Goal: Subscribe to service/newsletter

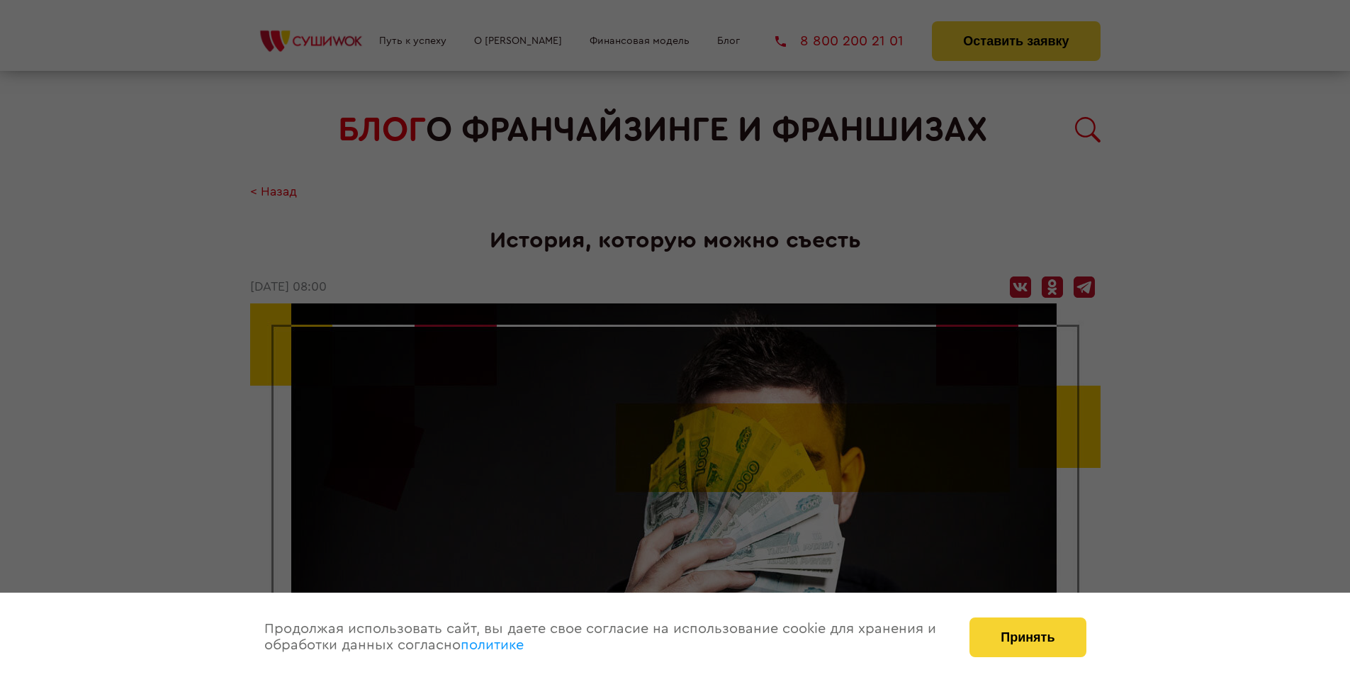
scroll to position [2560, 0]
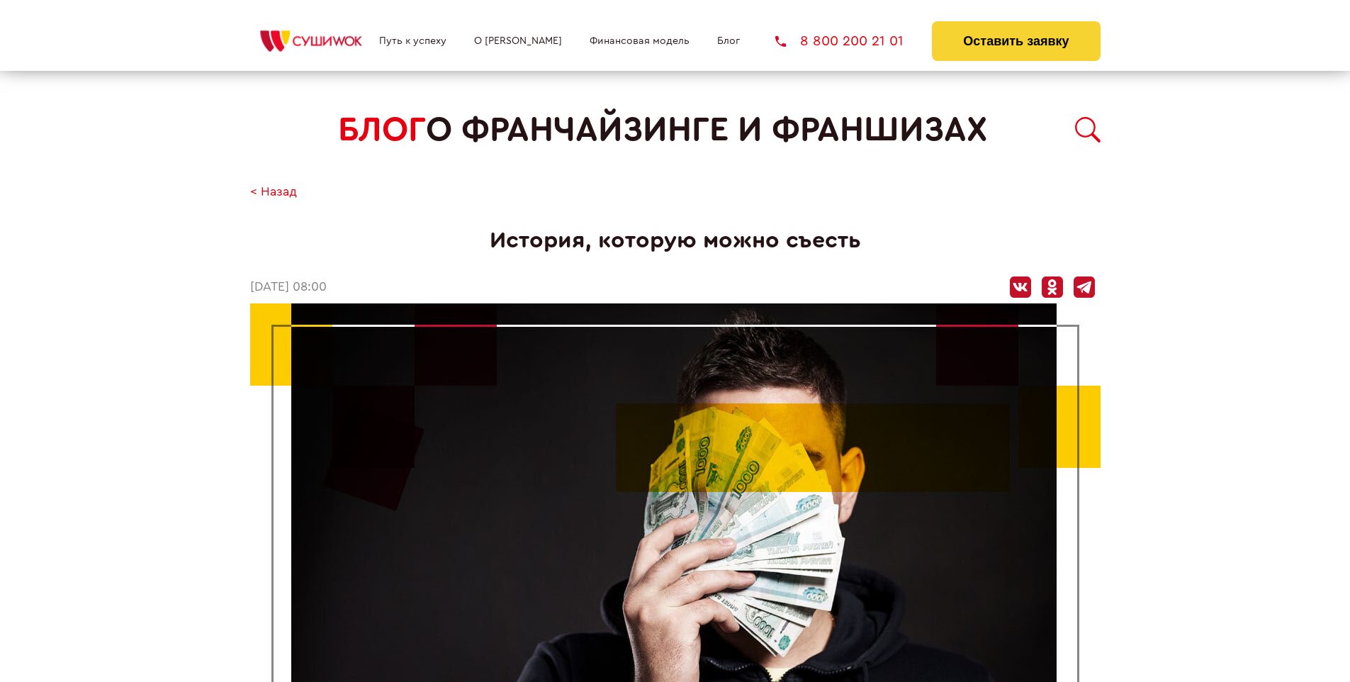
scroll to position [2560, 0]
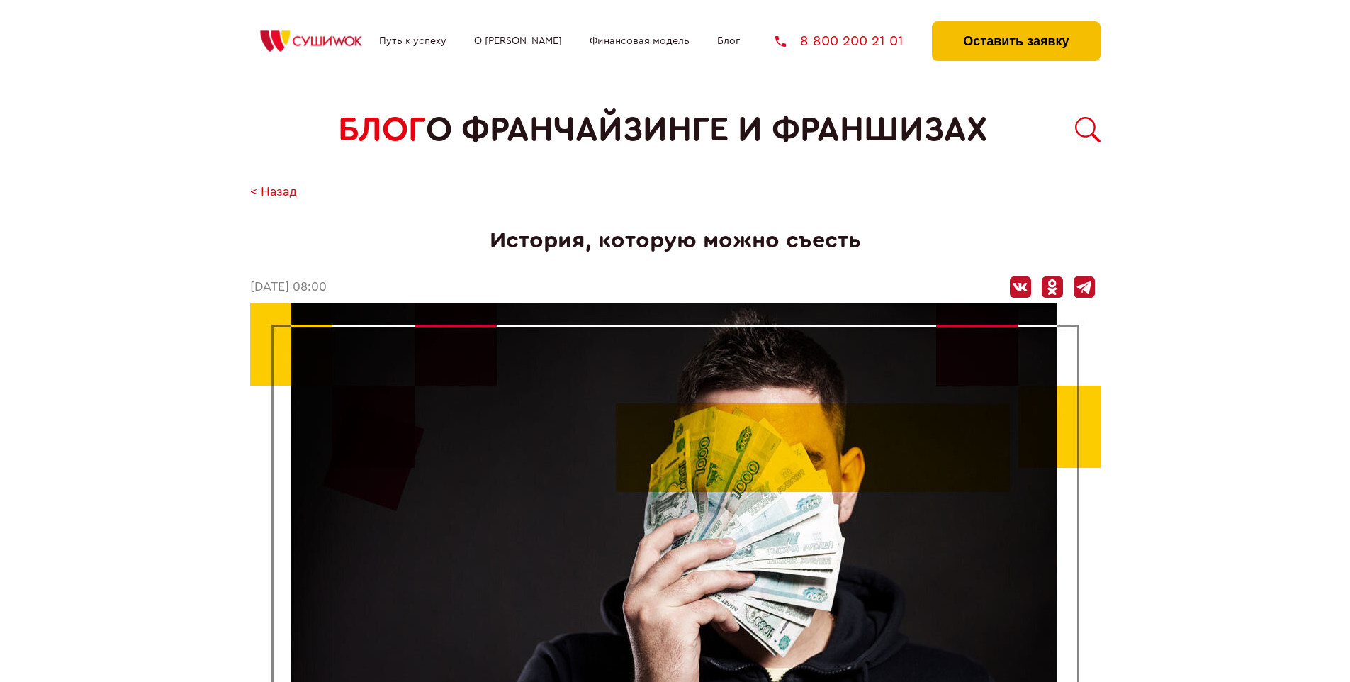
click at [1016, 25] on button "Оставить заявку" at bounding box center [1016, 41] width 168 height 40
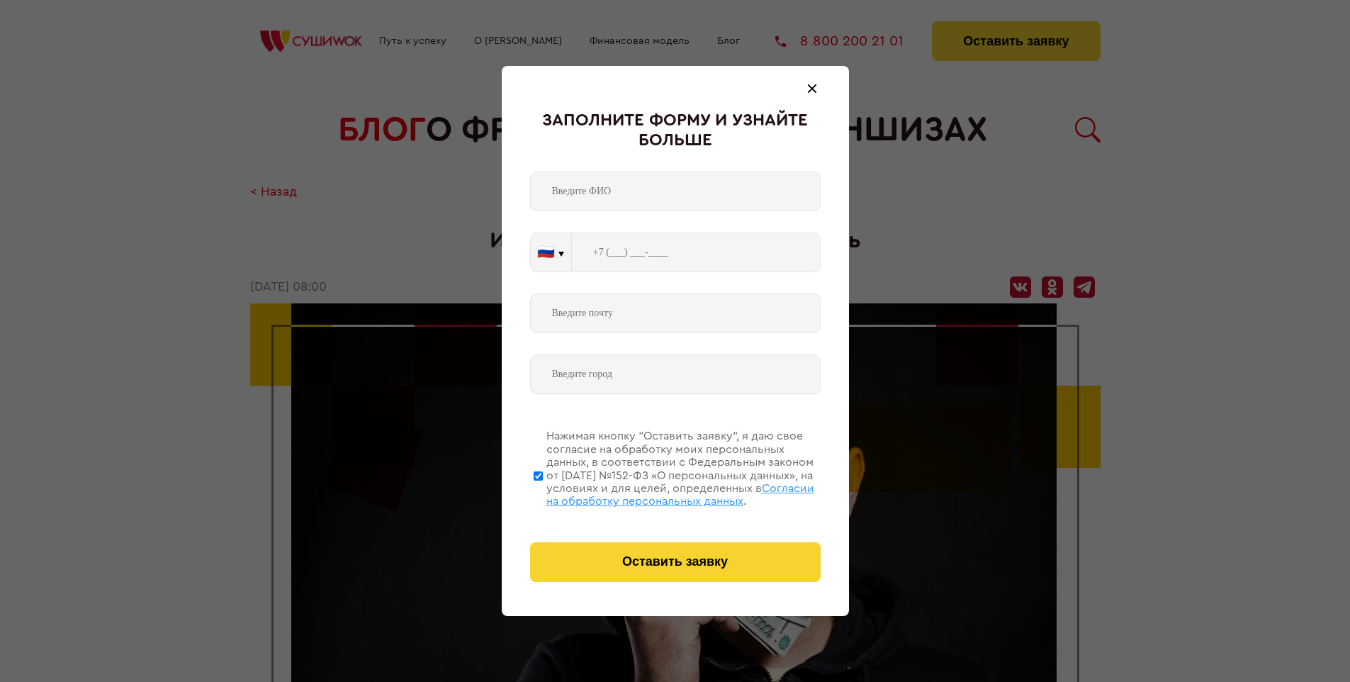
click at [657, 493] on span "Согласии на обработку персональных данных" at bounding box center [680, 495] width 268 height 24
click at [543, 493] on input "Нажимая кнопку “Оставить заявку”, я даю свое согласие на обработку моих персона…" at bounding box center [538, 475] width 9 height 113
checkbox input "false"
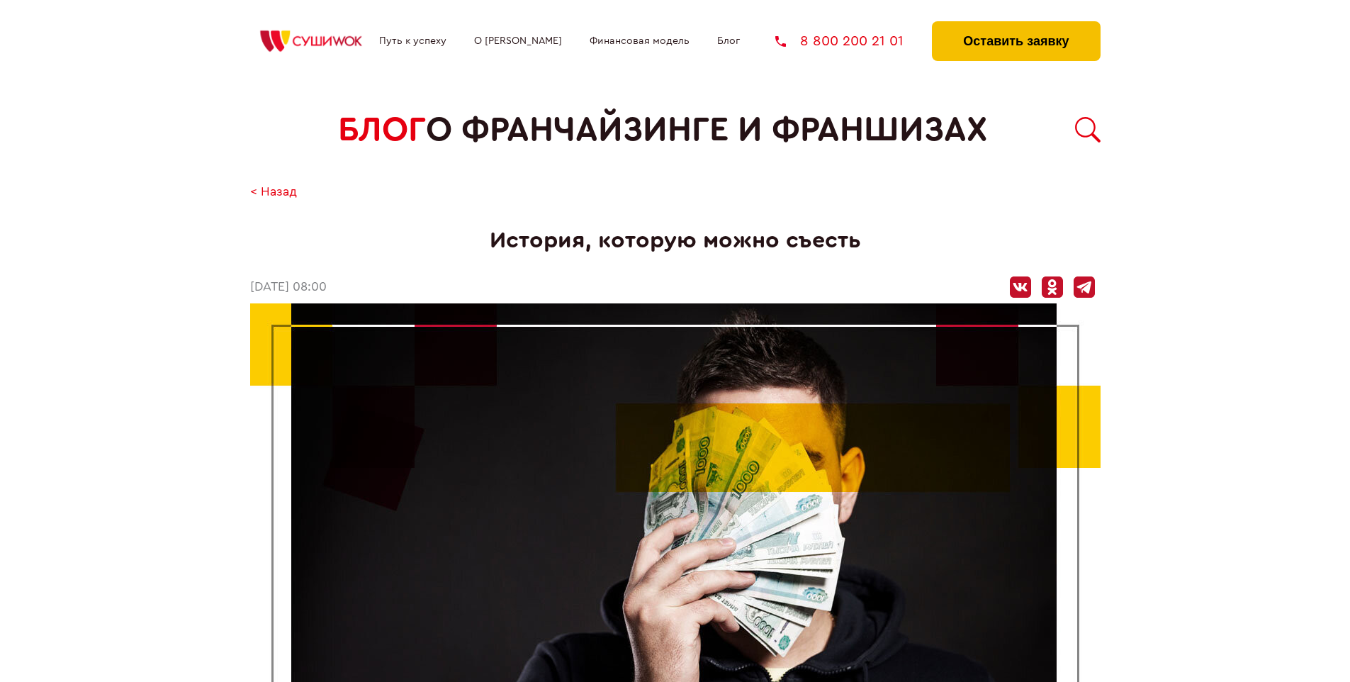
click at [1016, 25] on button "Оставить заявку" at bounding box center [1016, 41] width 168 height 40
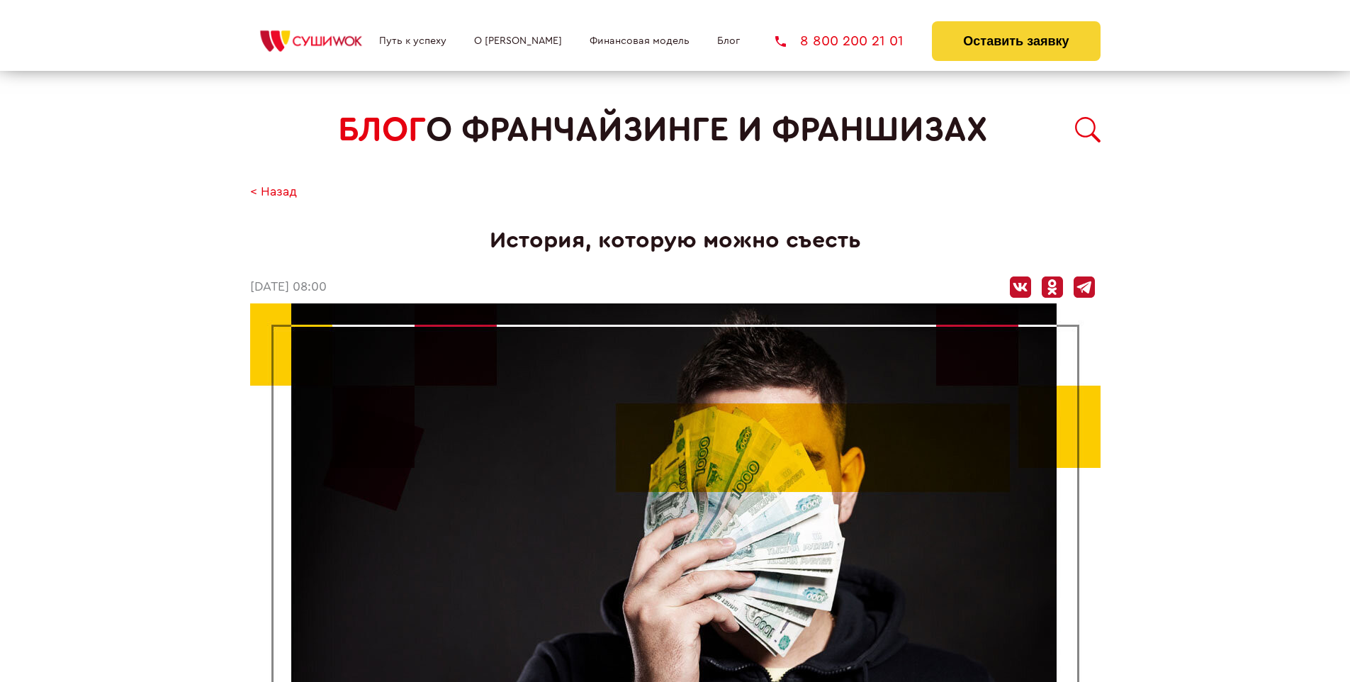
scroll to position [2560, 0]
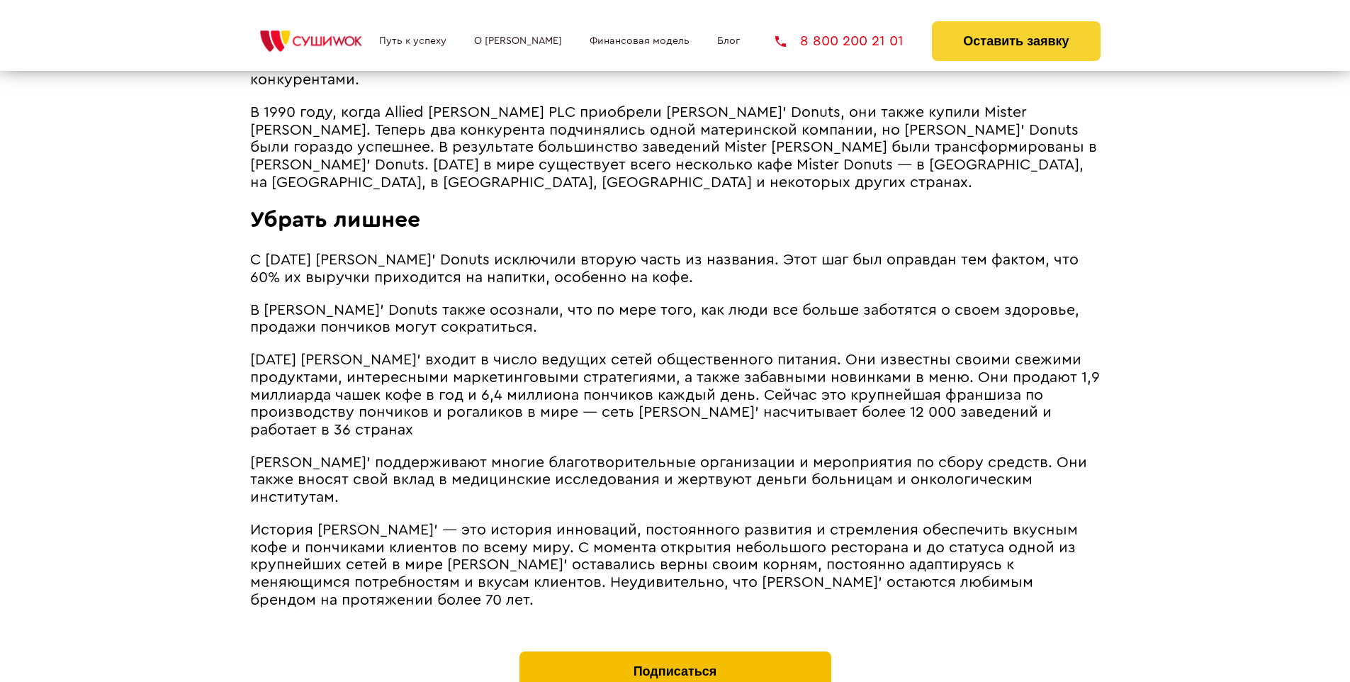
click at [675, 651] on button "Подписаться" at bounding box center [676, 671] width 312 height 40
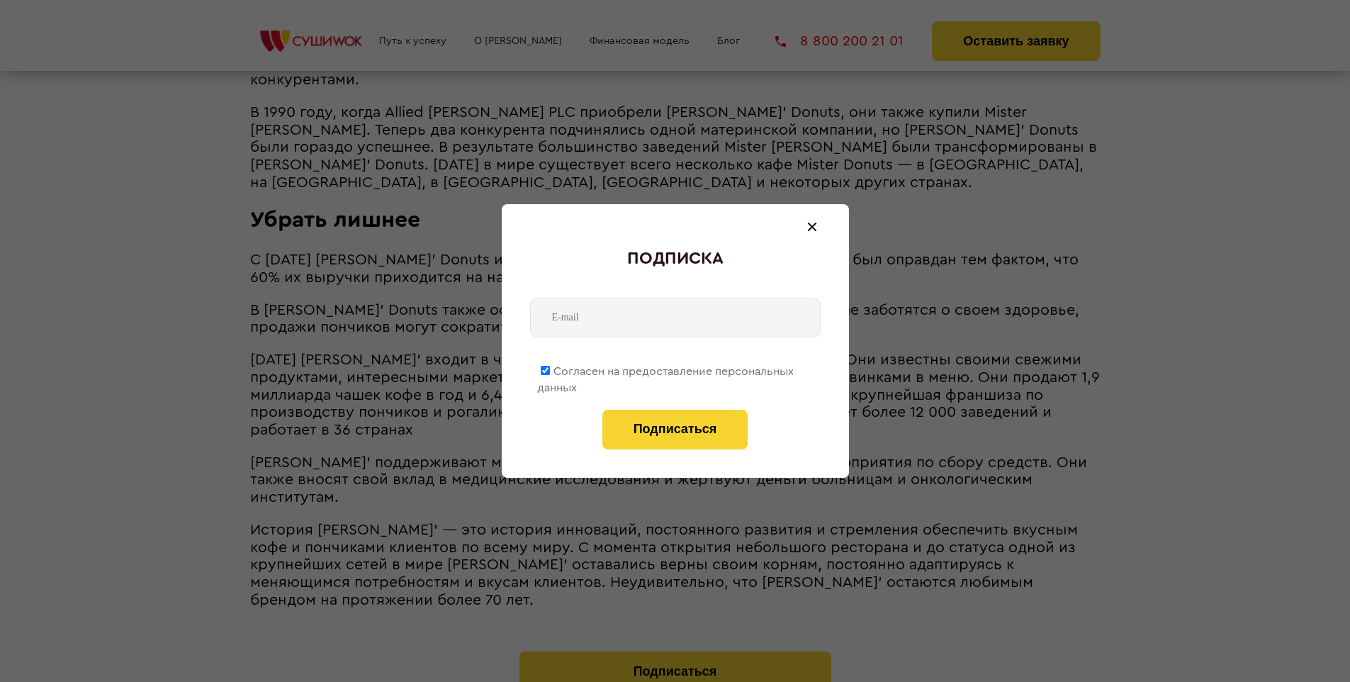
click at [666, 369] on span "Согласен на предоставление персональных данных" at bounding box center [665, 380] width 257 height 28
click at [550, 369] on input "Согласен на предоставление персональных данных" at bounding box center [545, 370] width 9 height 9
checkbox input "false"
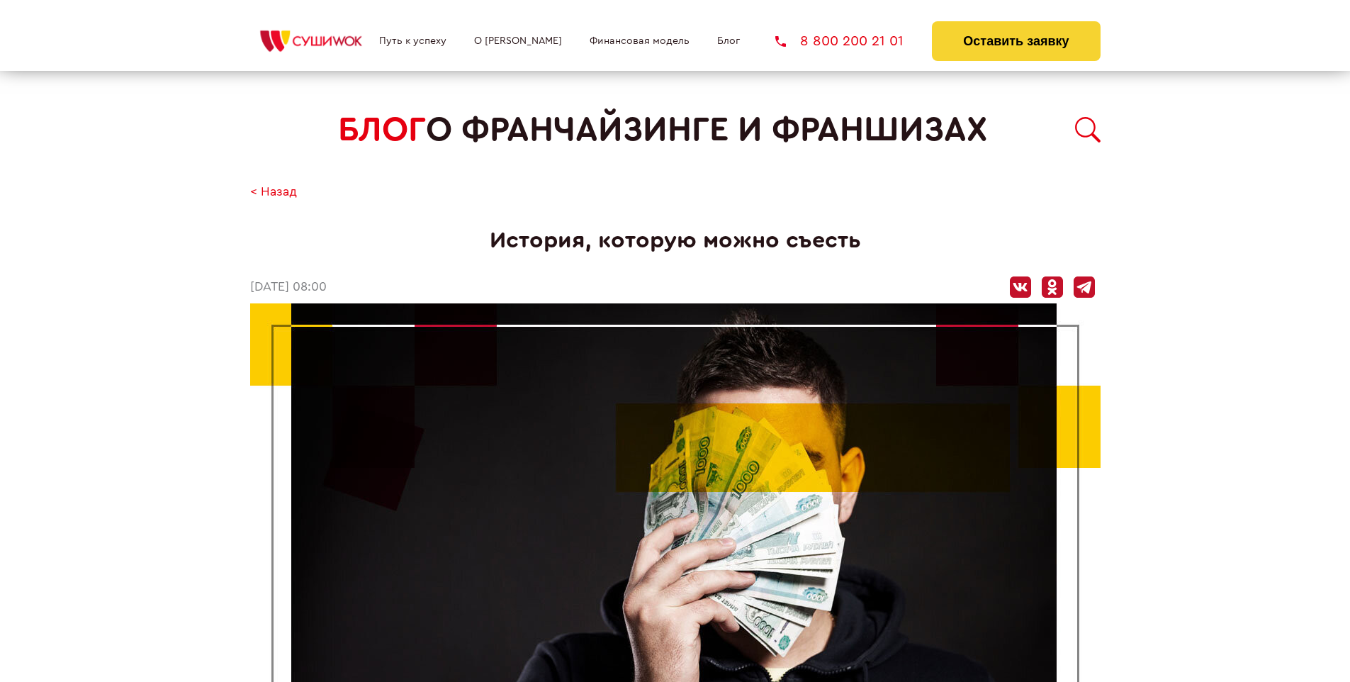
scroll to position [2560, 0]
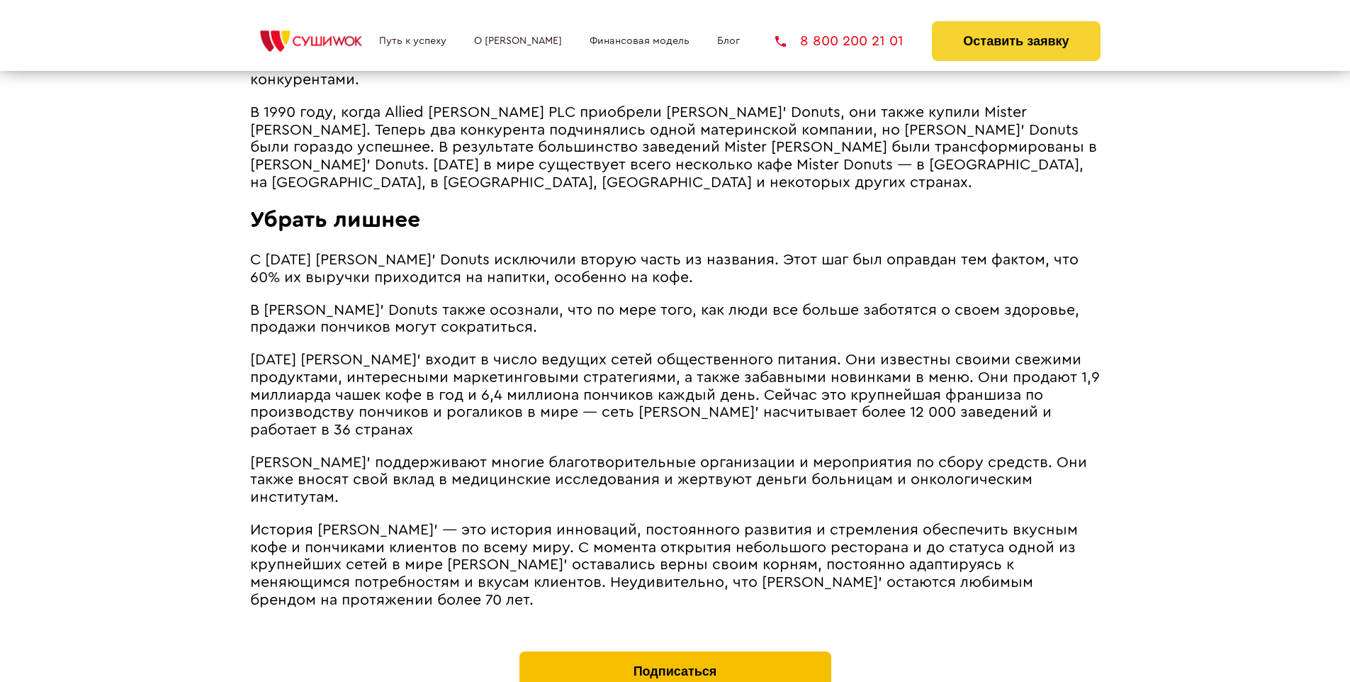
click at [675, 651] on button "Подписаться" at bounding box center [676, 671] width 312 height 40
